Goal: Communication & Community: Connect with others

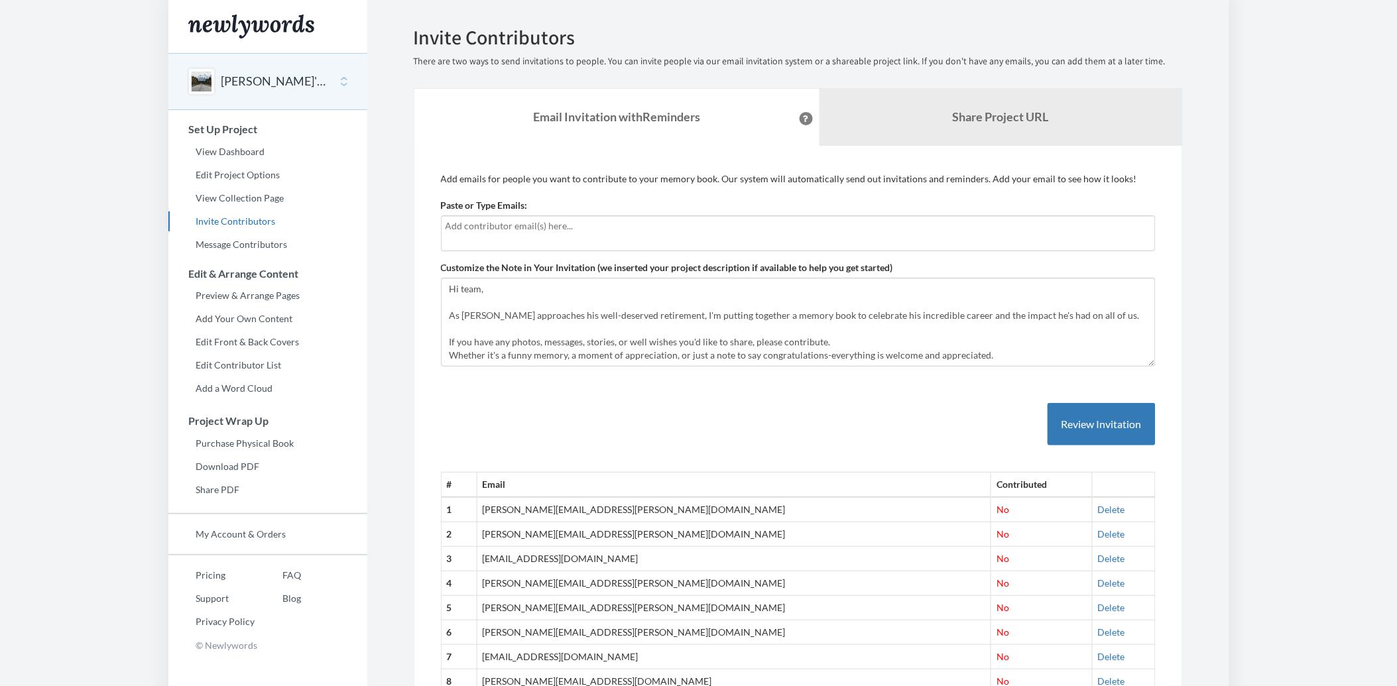
click at [652, 230] on input "text" at bounding box center [798, 226] width 705 height 15
click at [538, 231] on input "text" at bounding box center [798, 226] width 705 height 15
click at [456, 226] on input "text" at bounding box center [798, 226] width 705 height 15
click at [600, 235] on div at bounding box center [798, 233] width 715 height 36
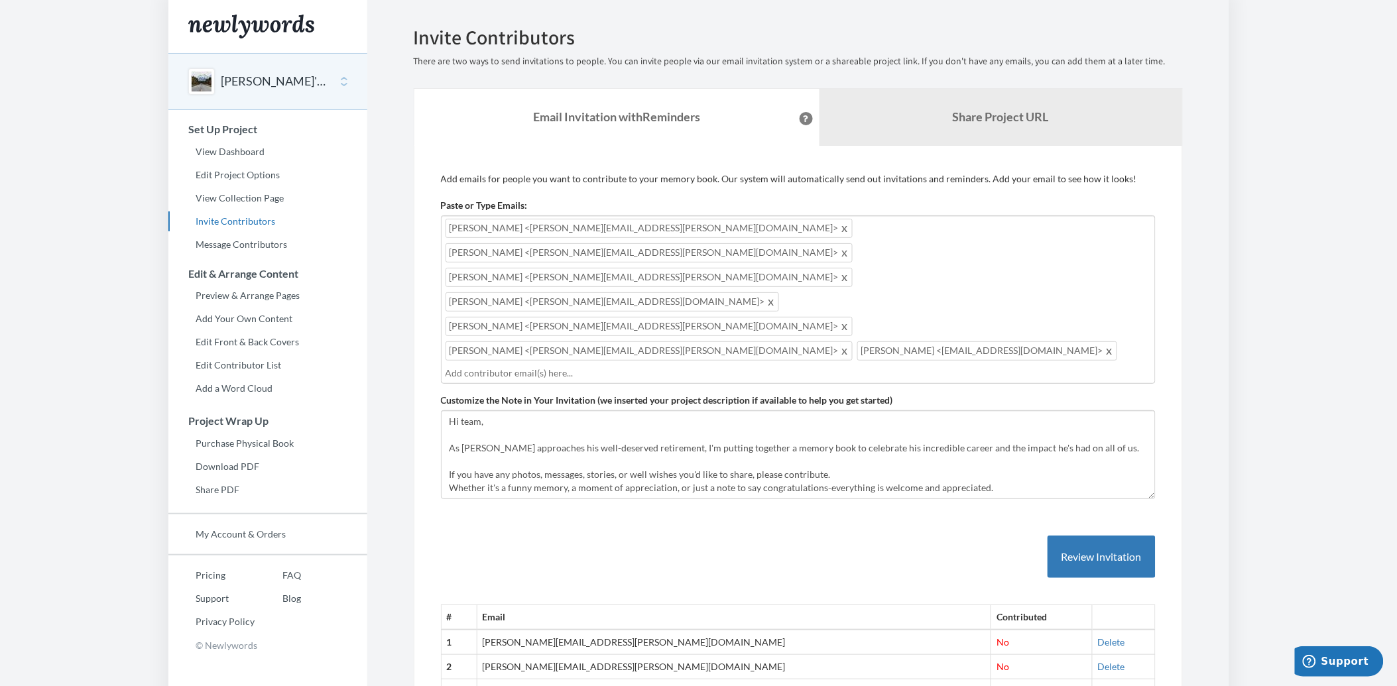
click at [851, 343] on span at bounding box center [846, 351] width 10 height 16
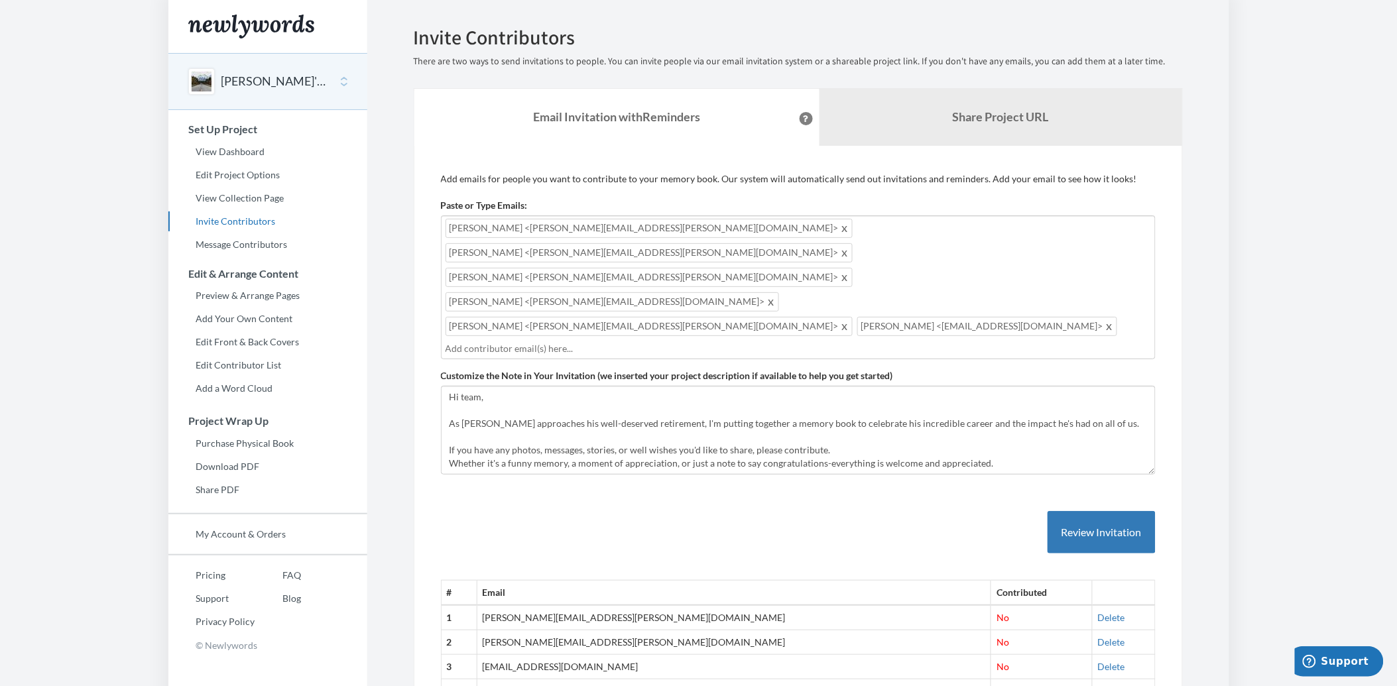
click at [872, 341] on input "text" at bounding box center [798, 348] width 705 height 15
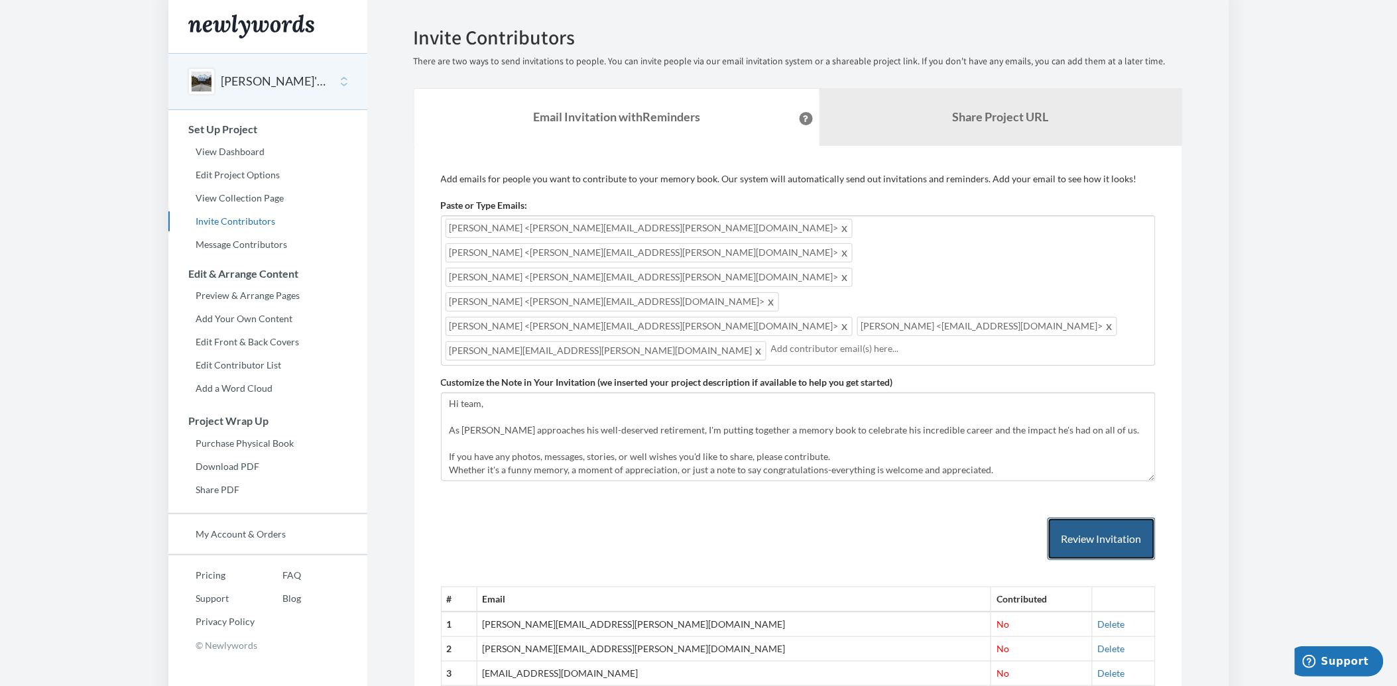
click at [1126, 518] on button "Review Invitation" at bounding box center [1102, 539] width 108 height 43
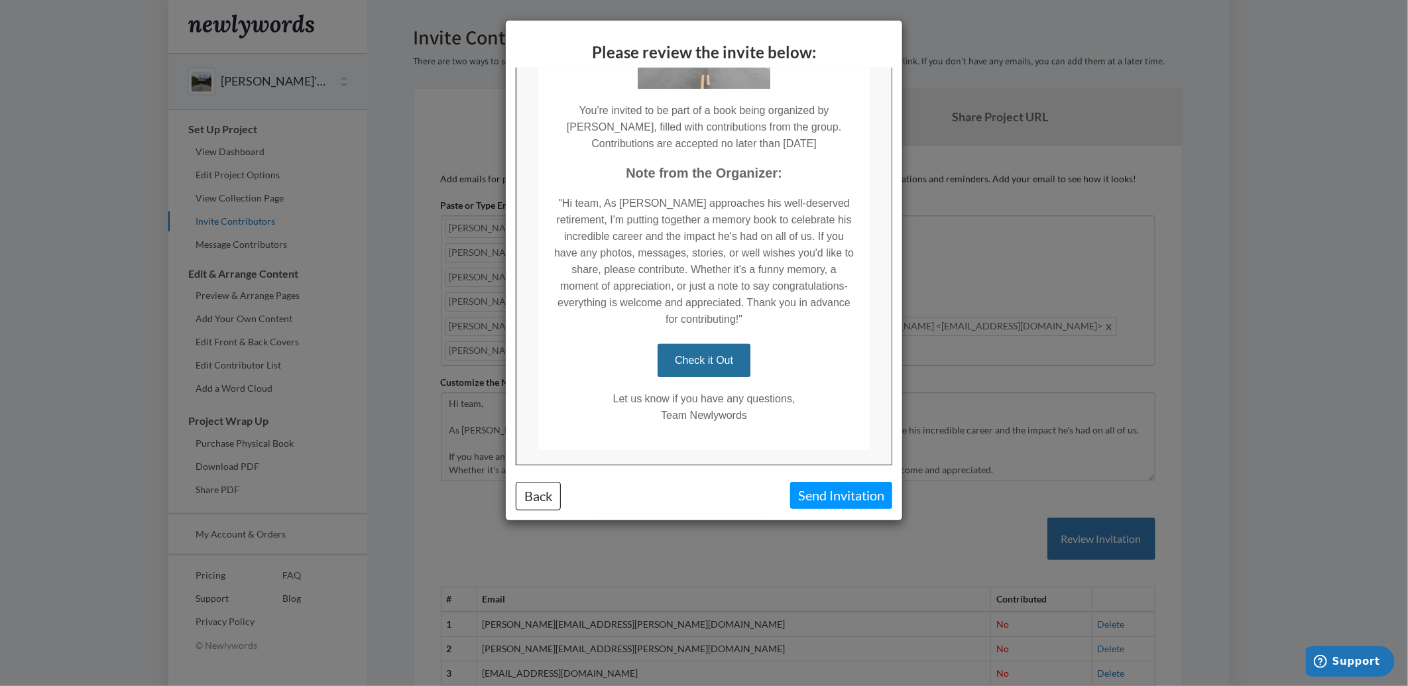
scroll to position [223, 0]
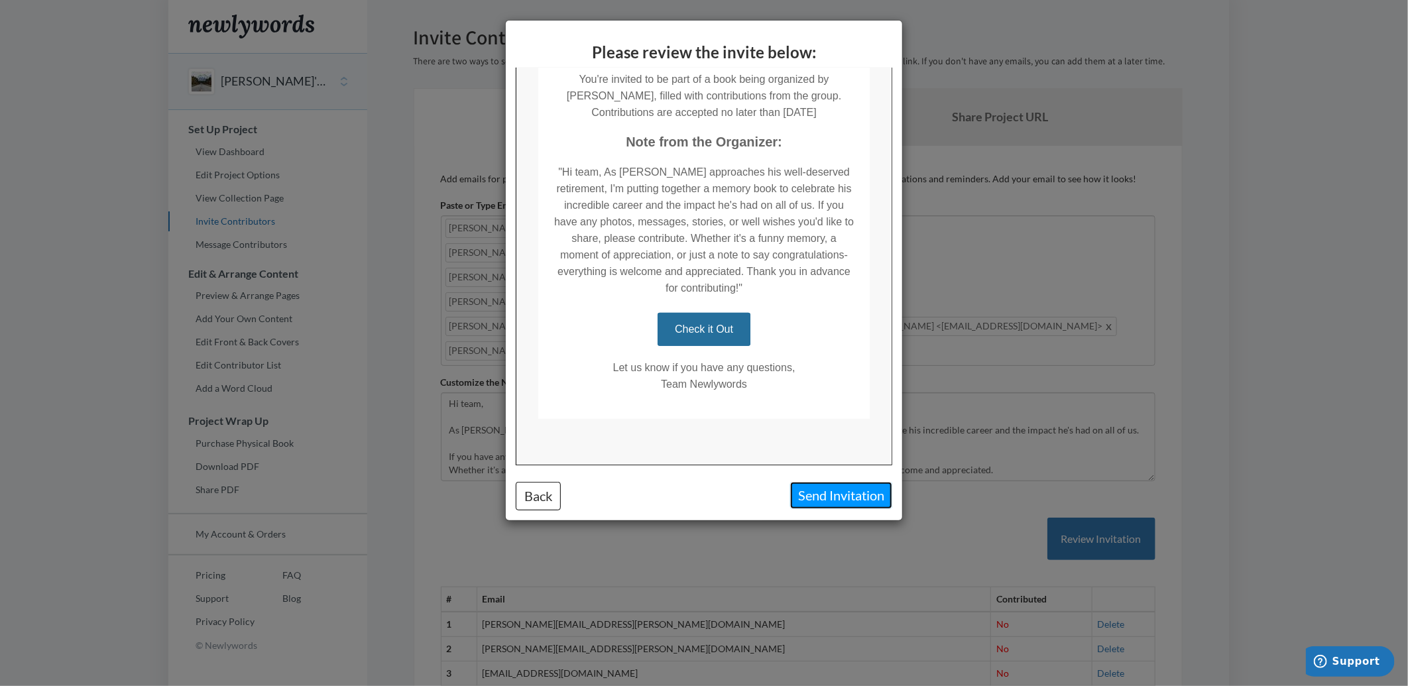
click at [856, 501] on button "Send Invitation" at bounding box center [841, 495] width 102 height 27
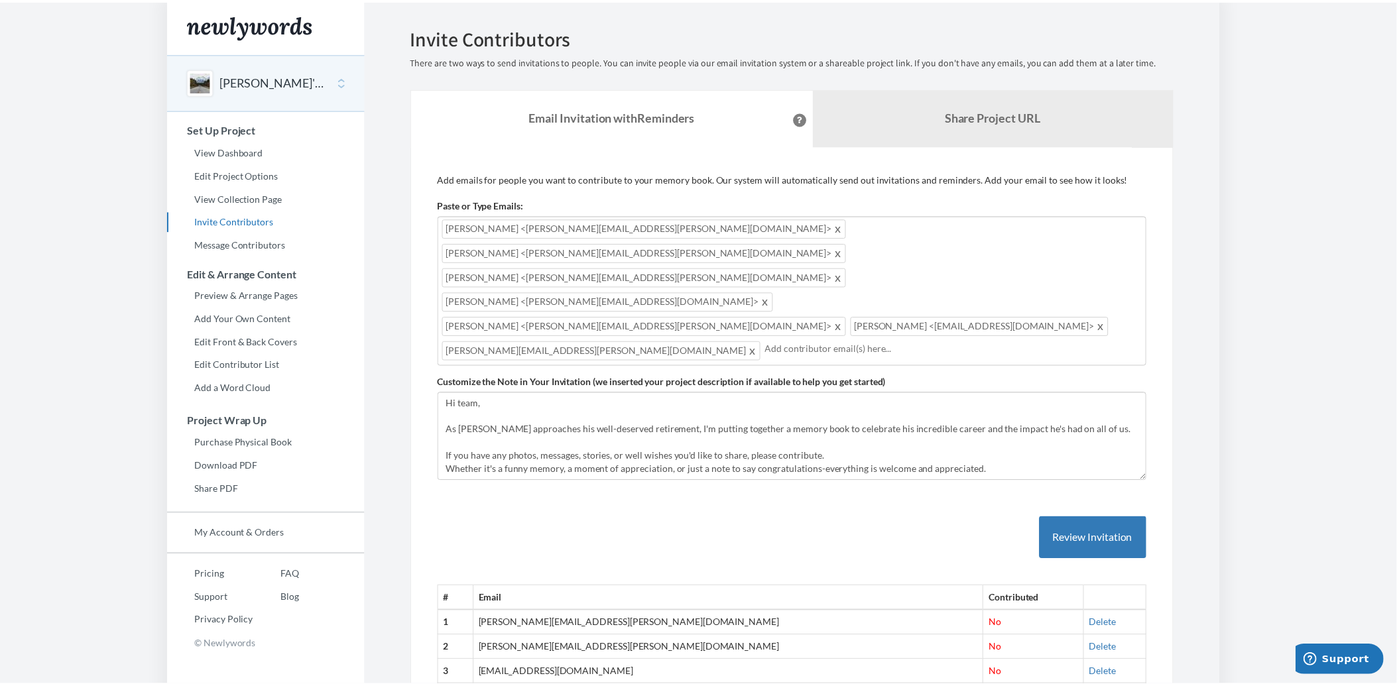
scroll to position [0, 0]
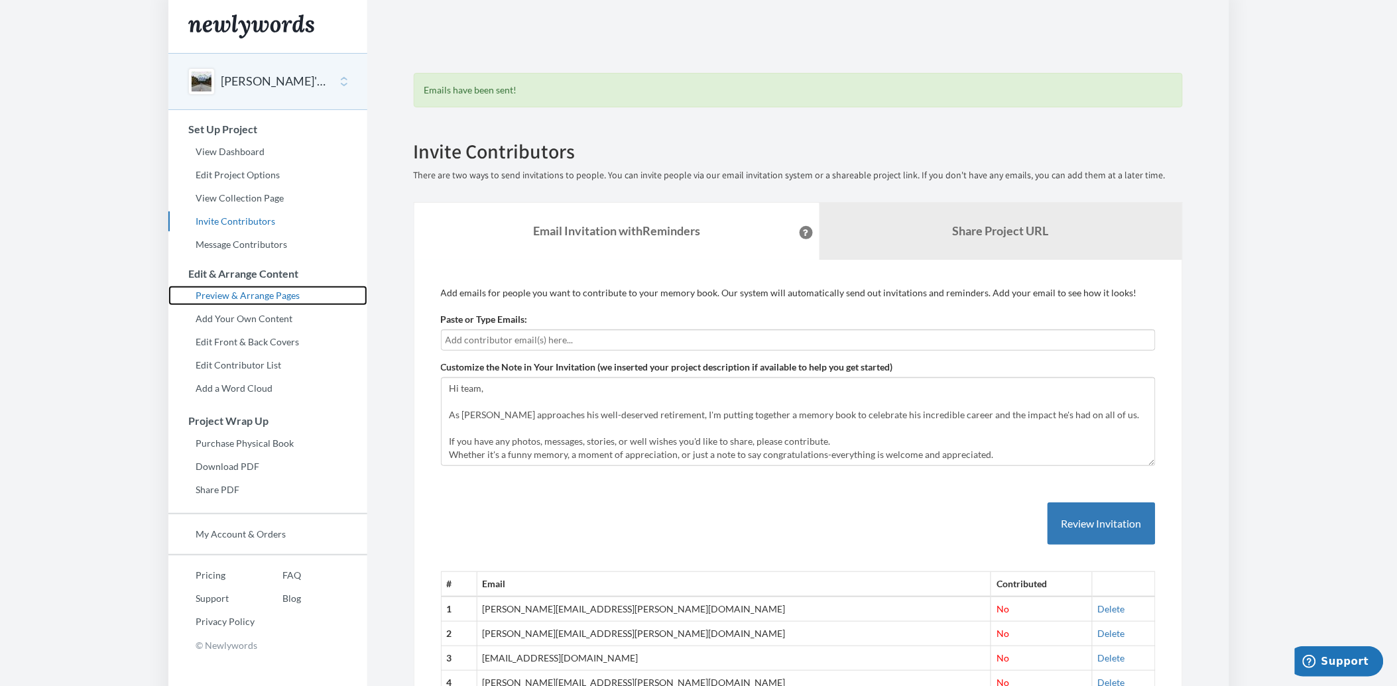
click at [261, 293] on link "Preview & Arrange Pages" at bounding box center [267, 296] width 199 height 20
